Goal: Use online tool/utility: Utilize a website feature to perform a specific function

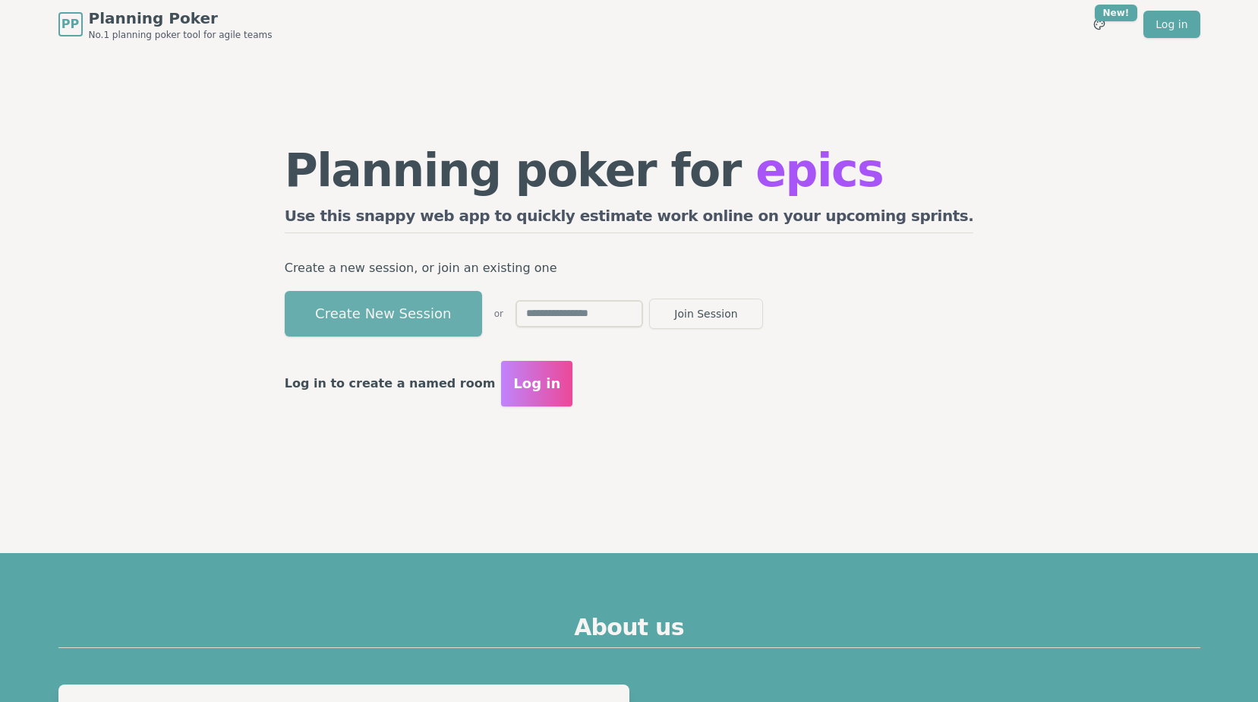
click at [478, 314] on button "Create New Session" at bounding box center [383, 314] width 197 height 46
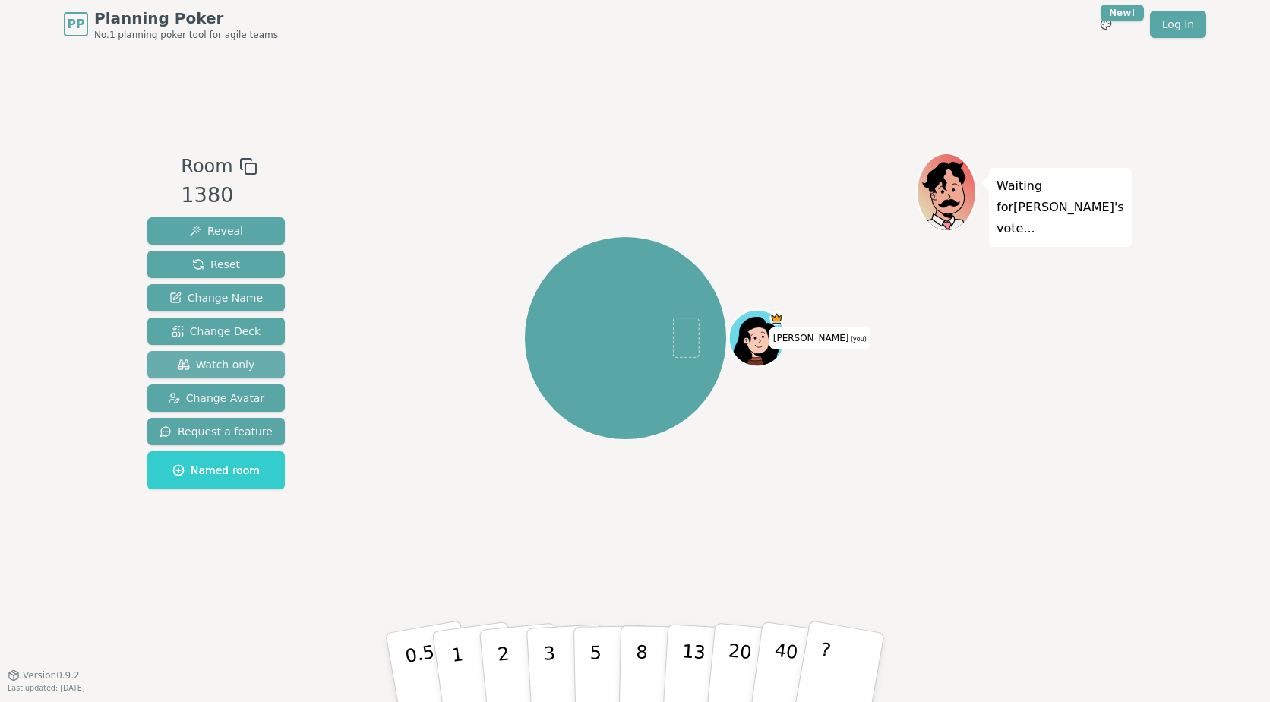
click at [241, 364] on span "Watch only" at bounding box center [216, 364] width 77 height 15
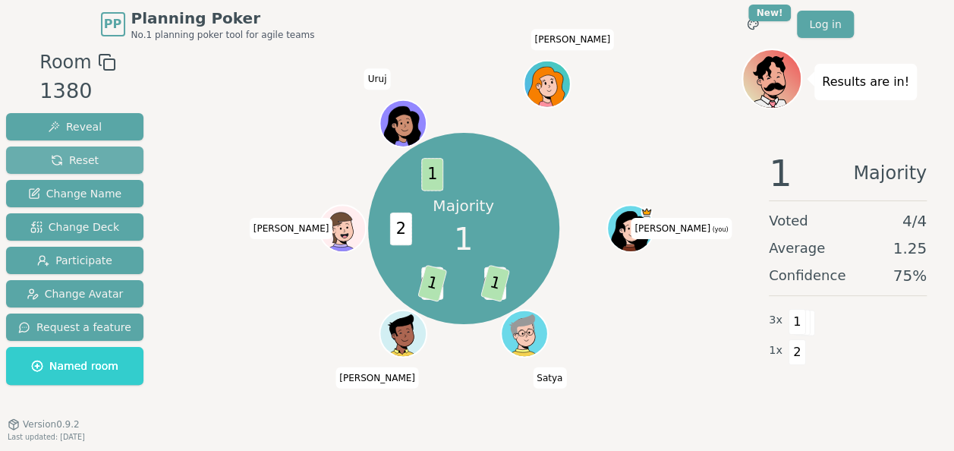
click at [94, 165] on button "Reset" at bounding box center [74, 160] width 137 height 27
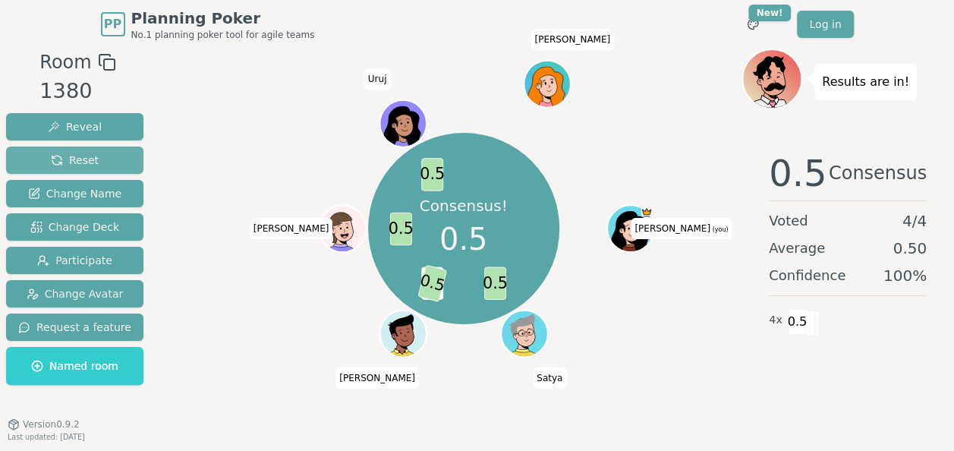
click at [91, 165] on span "Reset" at bounding box center [75, 160] width 48 height 15
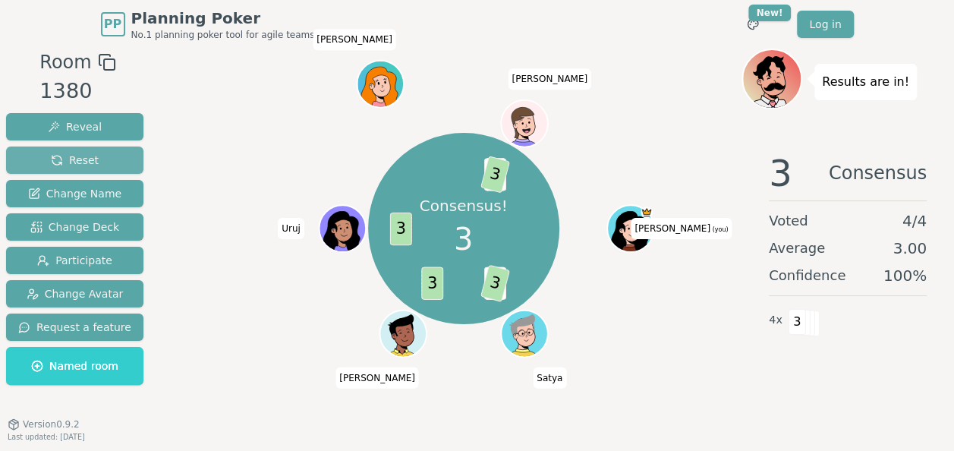
click at [95, 166] on button "Reset" at bounding box center [74, 160] width 137 height 27
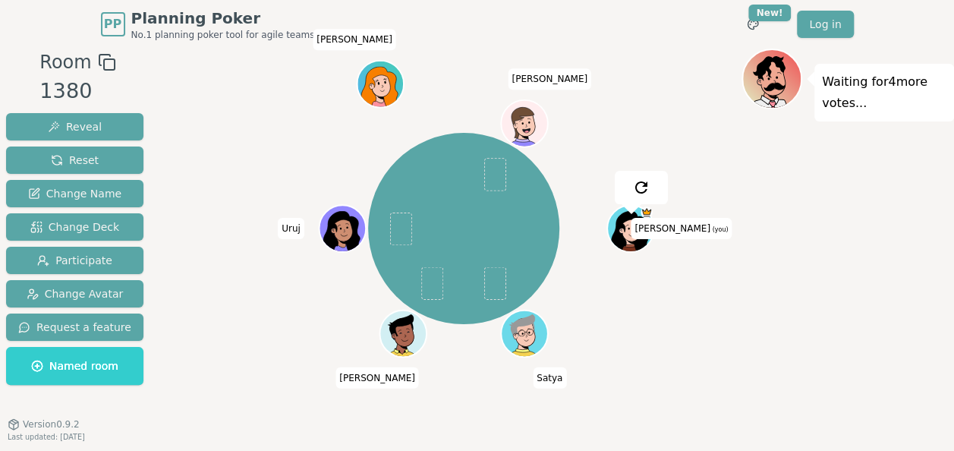
click at [215, 131] on div "[PERSON_NAME] (you) [PERSON_NAME] [PERSON_NAME]" at bounding box center [463, 228] width 557 height 305
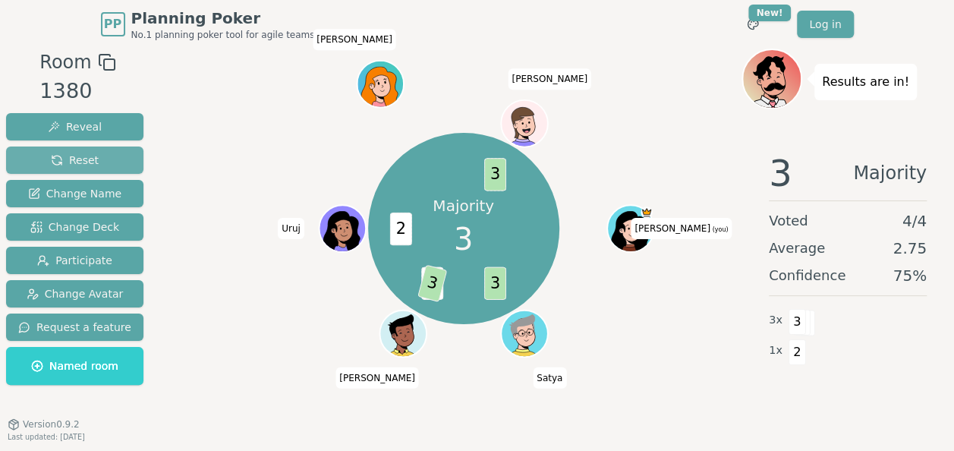
click at [52, 162] on span "Reset" at bounding box center [75, 160] width 48 height 15
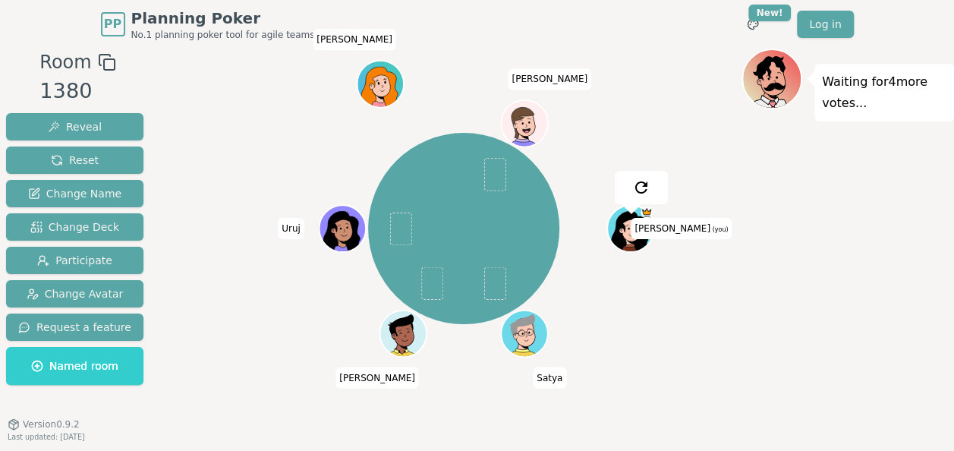
click at [257, 106] on div "[PERSON_NAME] (you) [PERSON_NAME] [PERSON_NAME]" at bounding box center [463, 228] width 557 height 305
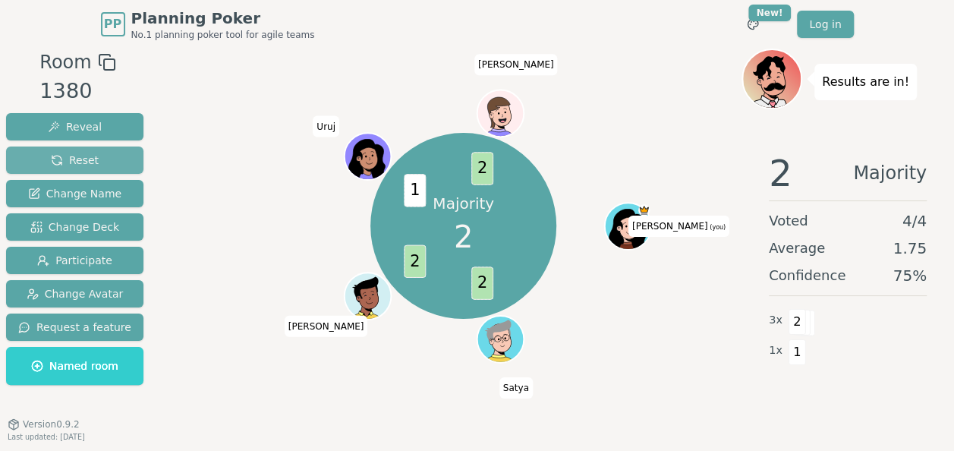
click at [80, 159] on span "Reset" at bounding box center [75, 160] width 48 height 15
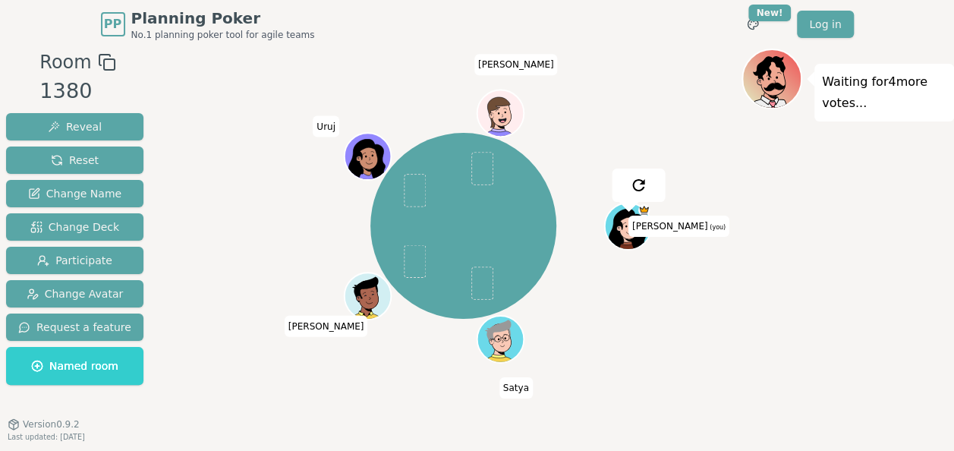
click at [258, 204] on div "[PERSON_NAME] (you) [PERSON_NAME] [PERSON_NAME]" at bounding box center [463, 226] width 557 height 300
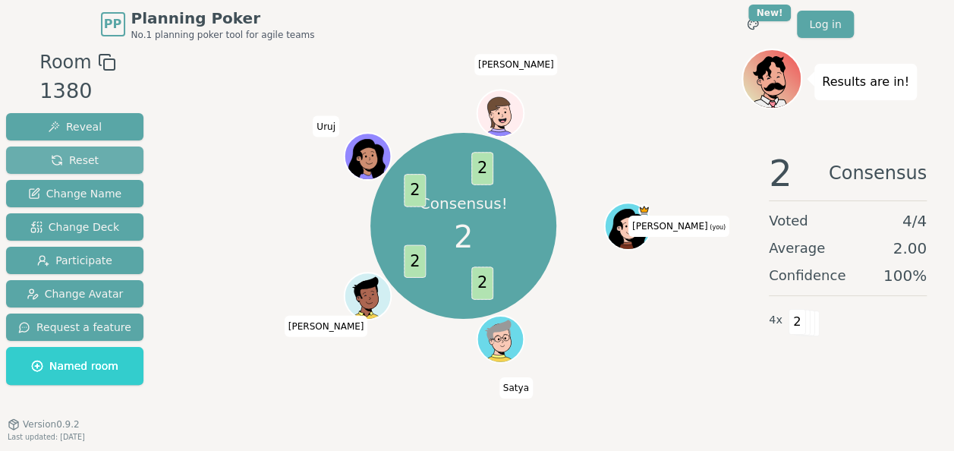
click at [108, 159] on button "Reset" at bounding box center [74, 160] width 137 height 27
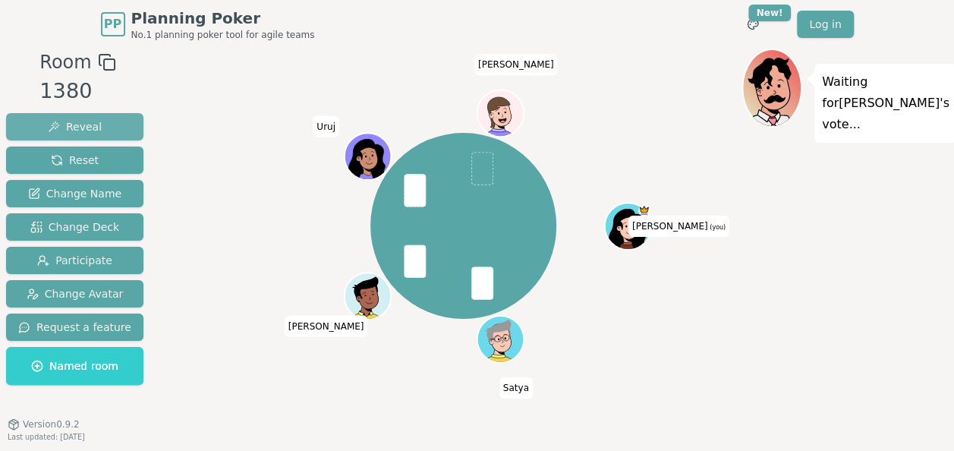
click at [90, 125] on span "Reveal" at bounding box center [75, 126] width 54 height 15
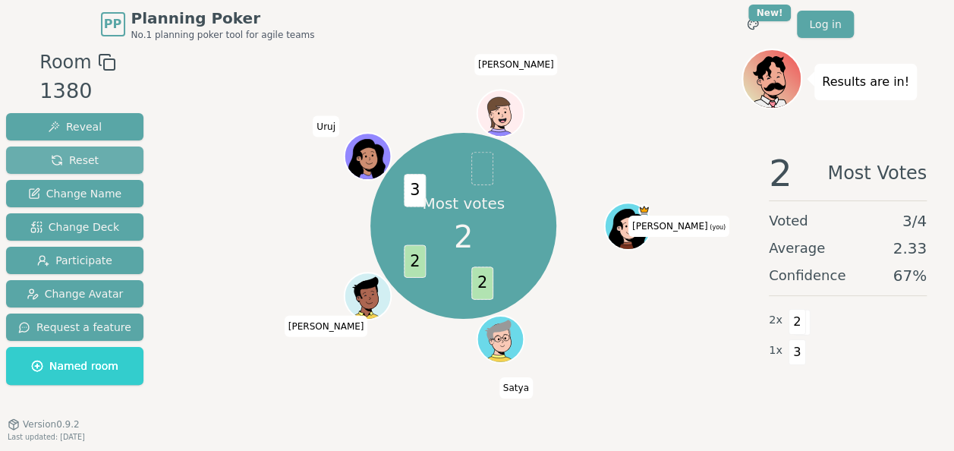
click at [90, 159] on span "Reset" at bounding box center [75, 160] width 48 height 15
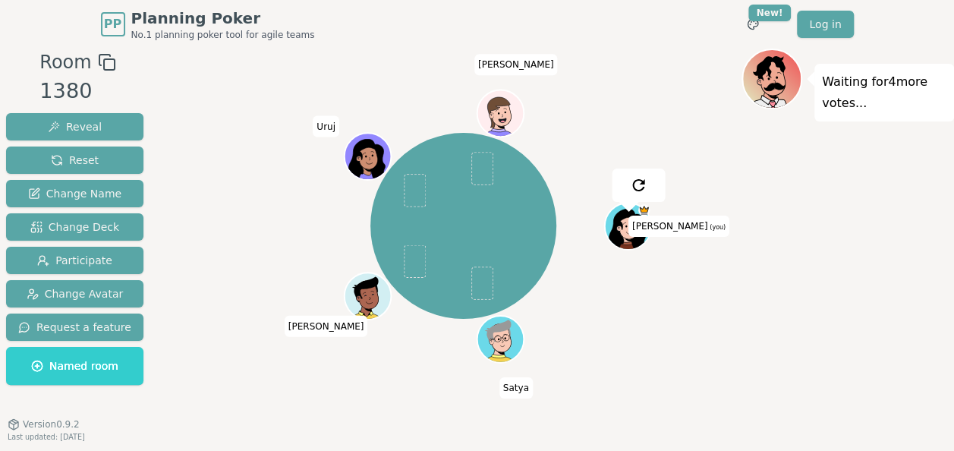
click at [251, 68] on div at bounding box center [463, 62] width 557 height 27
click at [657, 58] on div at bounding box center [463, 62] width 557 height 27
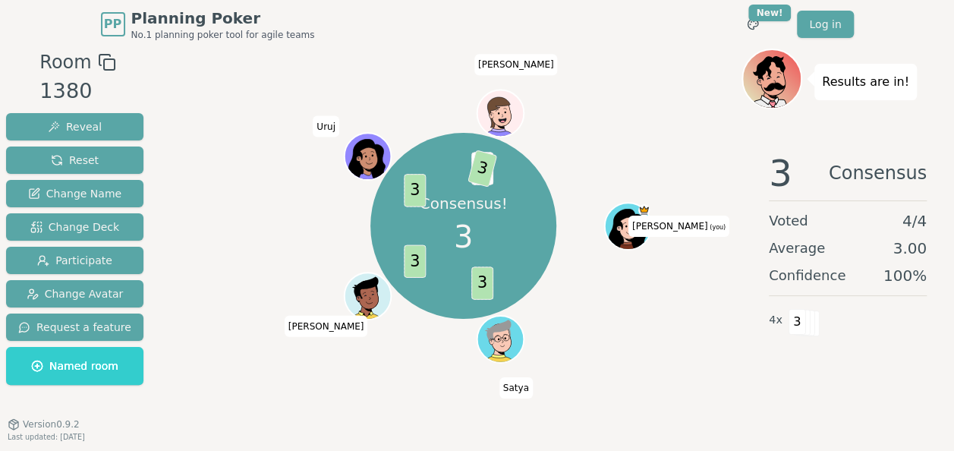
click at [674, 375] on div "Consensus! 3 3 3 3 2 3 [PERSON_NAME] (you) [PERSON_NAME] [PERSON_NAME]" at bounding box center [463, 226] width 557 height 300
